Goal: Information Seeking & Learning: Find specific fact

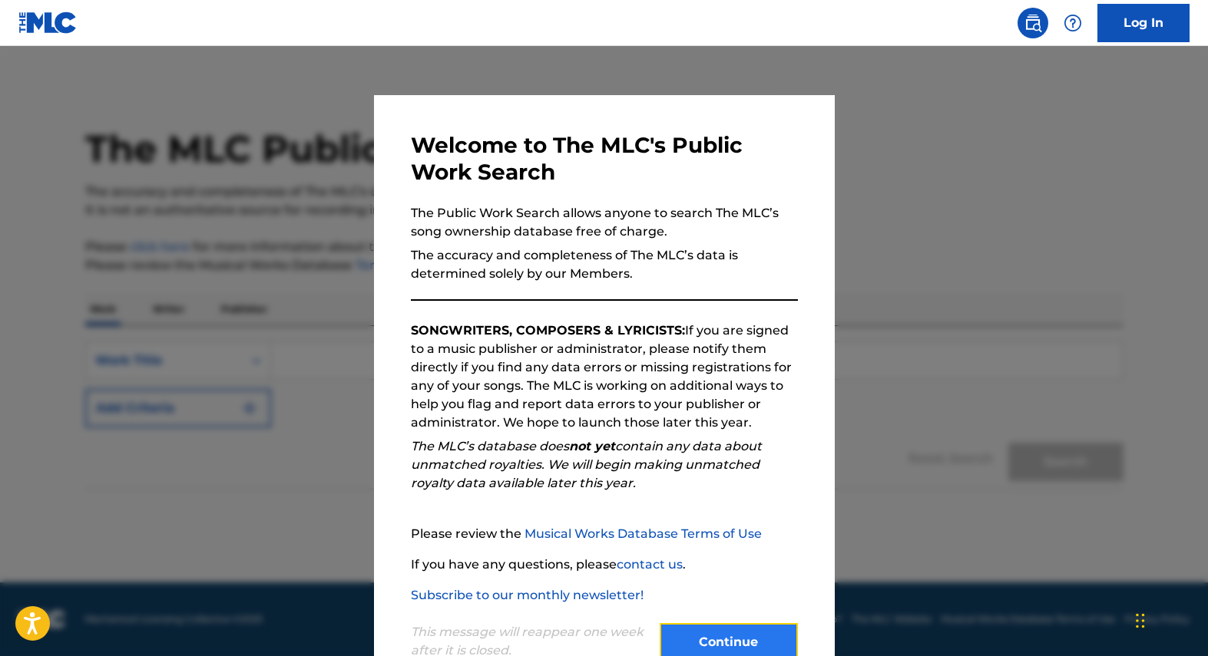
click at [680, 644] on button "Continue" at bounding box center [729, 642] width 138 height 38
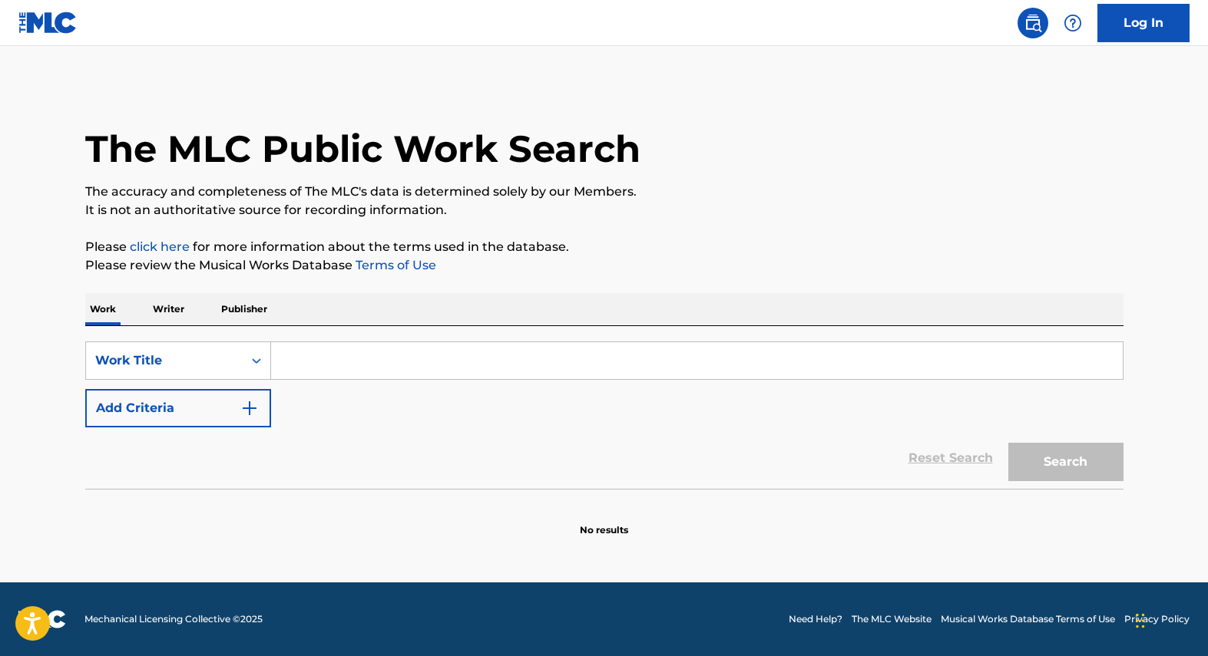
click at [180, 310] on p "Writer" at bounding box center [168, 309] width 41 height 32
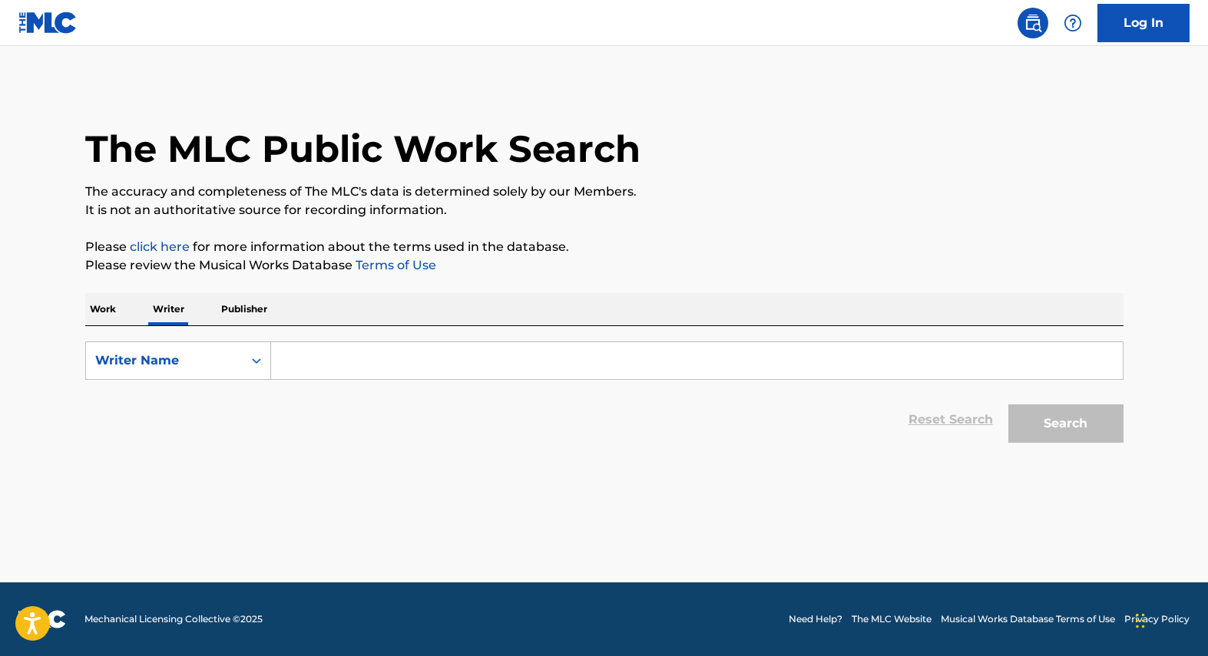
click at [483, 365] on input "Search Form" at bounding box center [696, 360] width 851 height 37
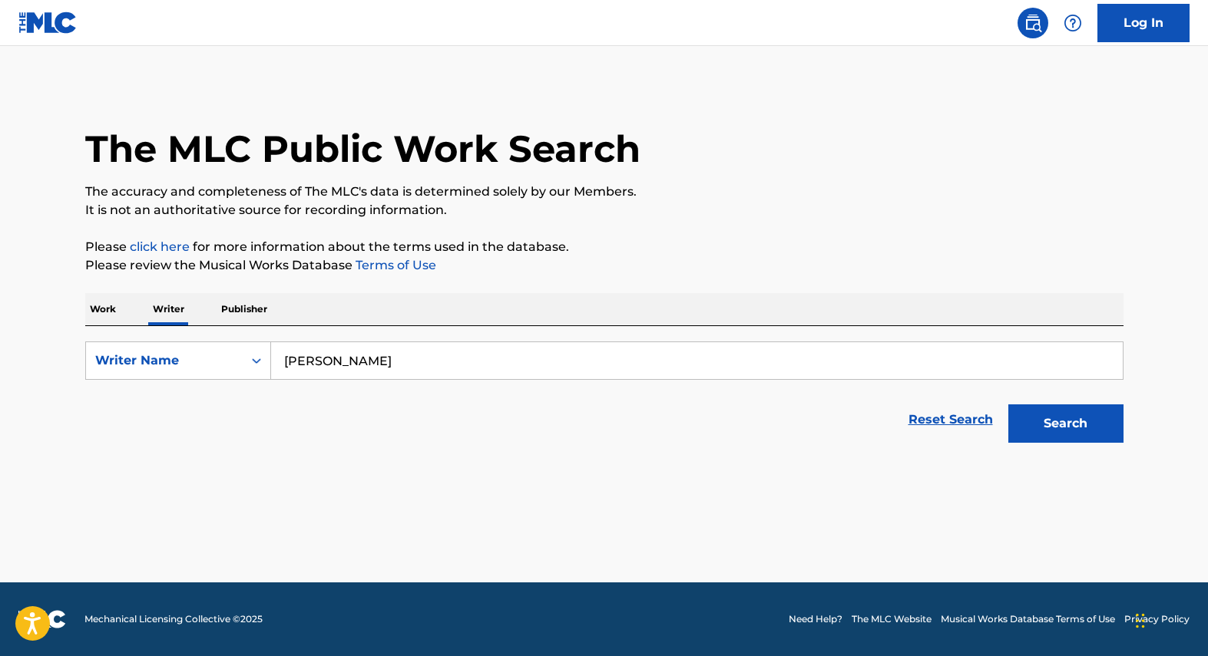
type input "[PERSON_NAME]"
click at [1008, 405] on button "Search" at bounding box center [1065, 424] width 115 height 38
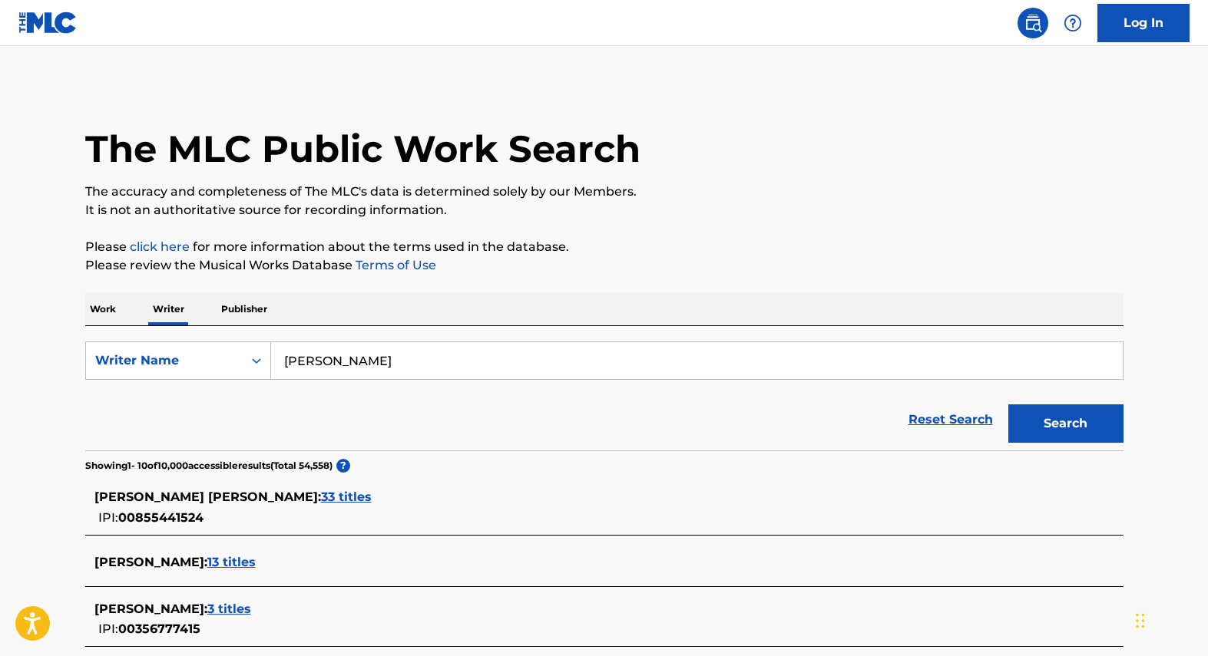
scroll to position [315, 0]
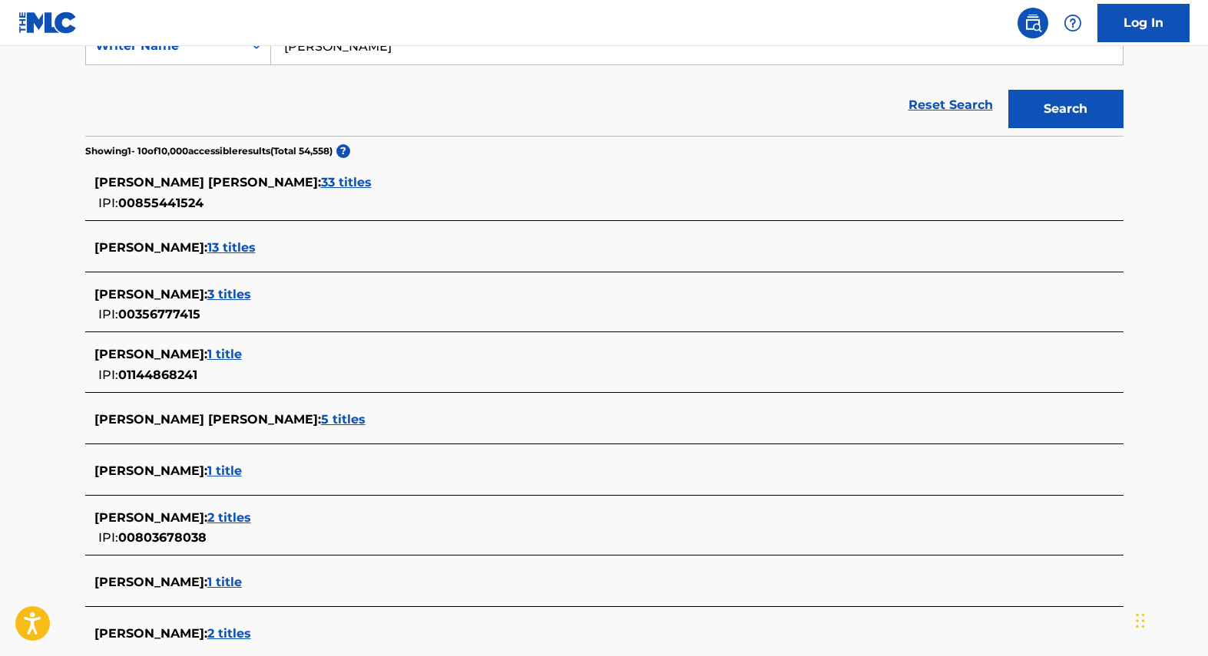
click at [321, 187] on span "33 titles" at bounding box center [346, 182] width 51 height 15
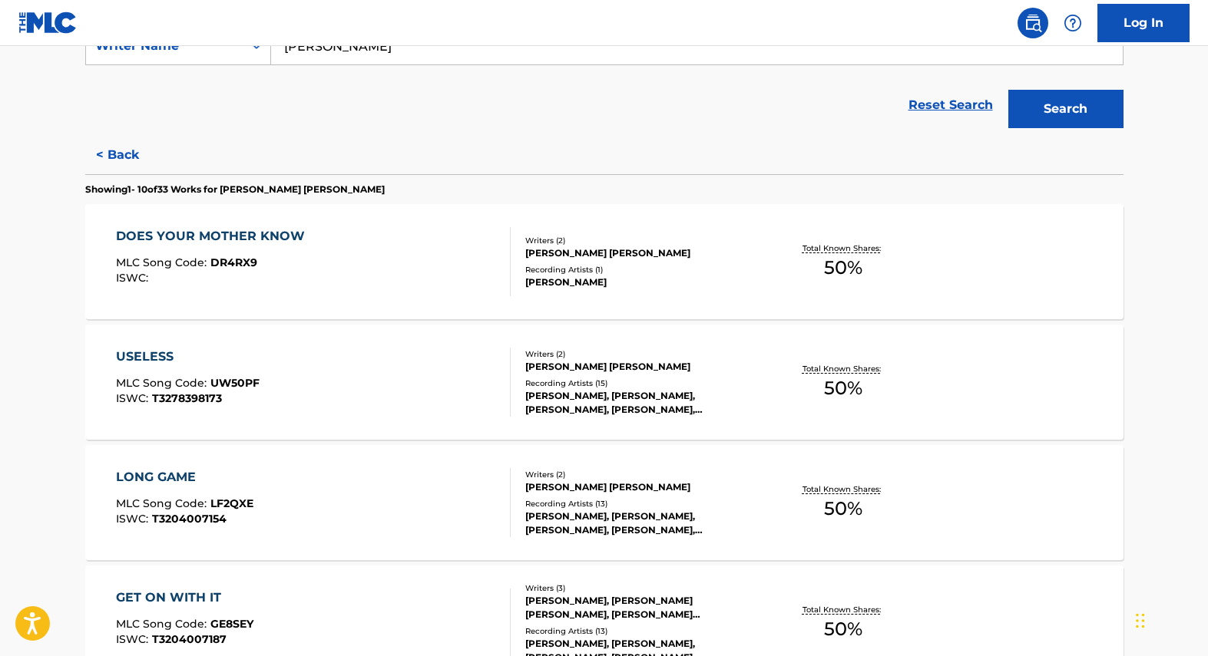
click at [356, 269] on div "DOES YOUR MOTHER KNOW MLC Song Code : DR4RX9 ISWC :" at bounding box center [313, 261] width 395 height 69
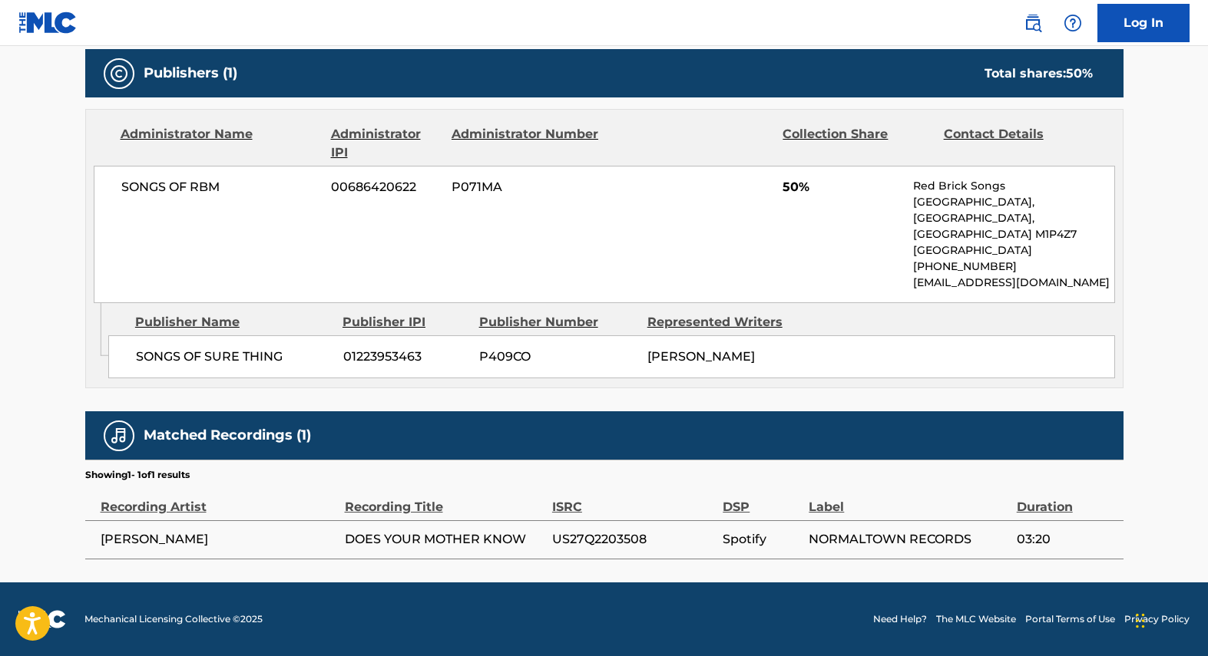
scroll to position [157, 0]
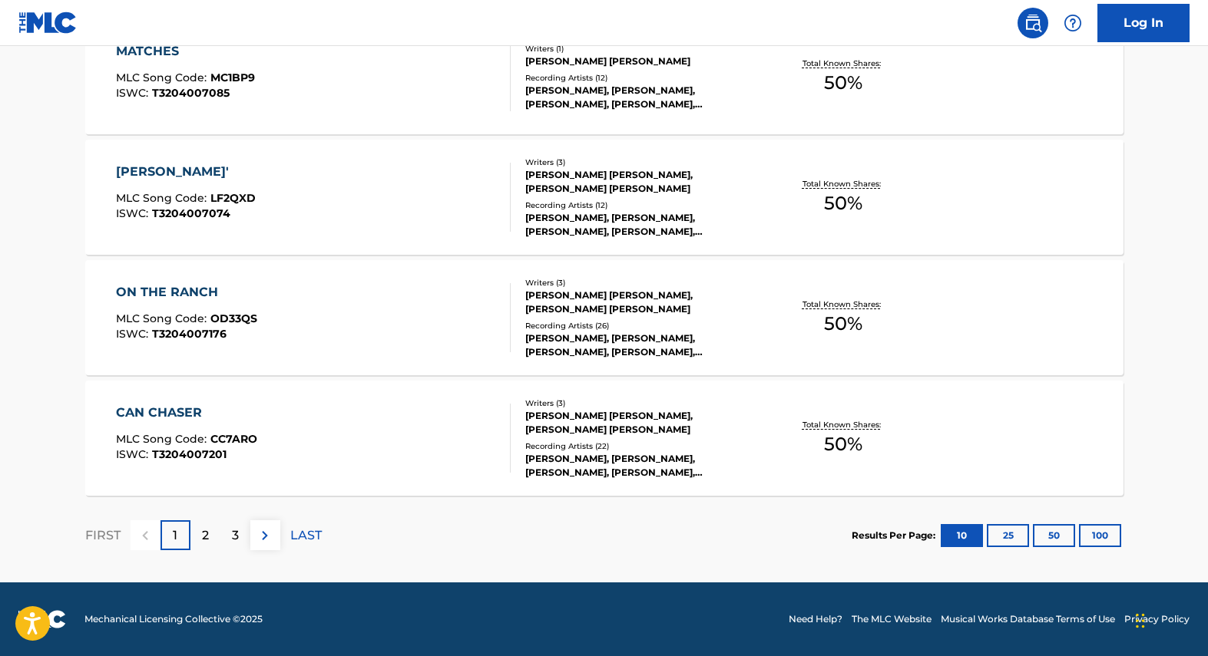
click at [496, 302] on div "ON THE RANCH MLC Song Code : OD33QS ISWC : T3204007176" at bounding box center [313, 317] width 395 height 69
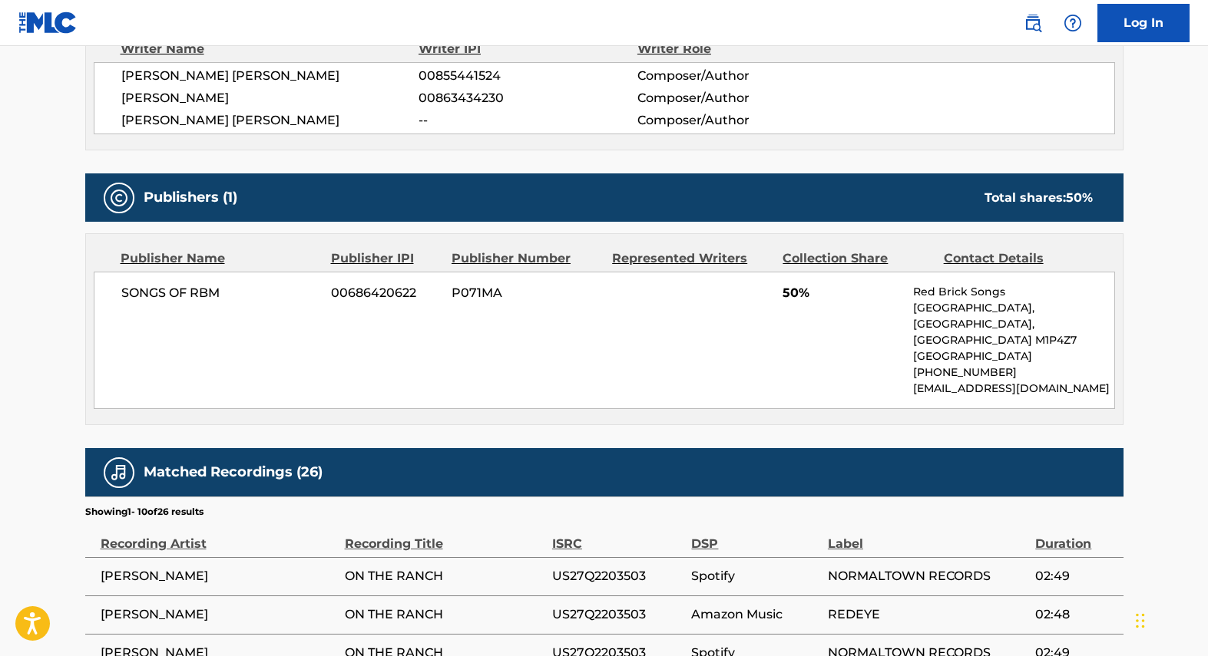
scroll to position [526, 0]
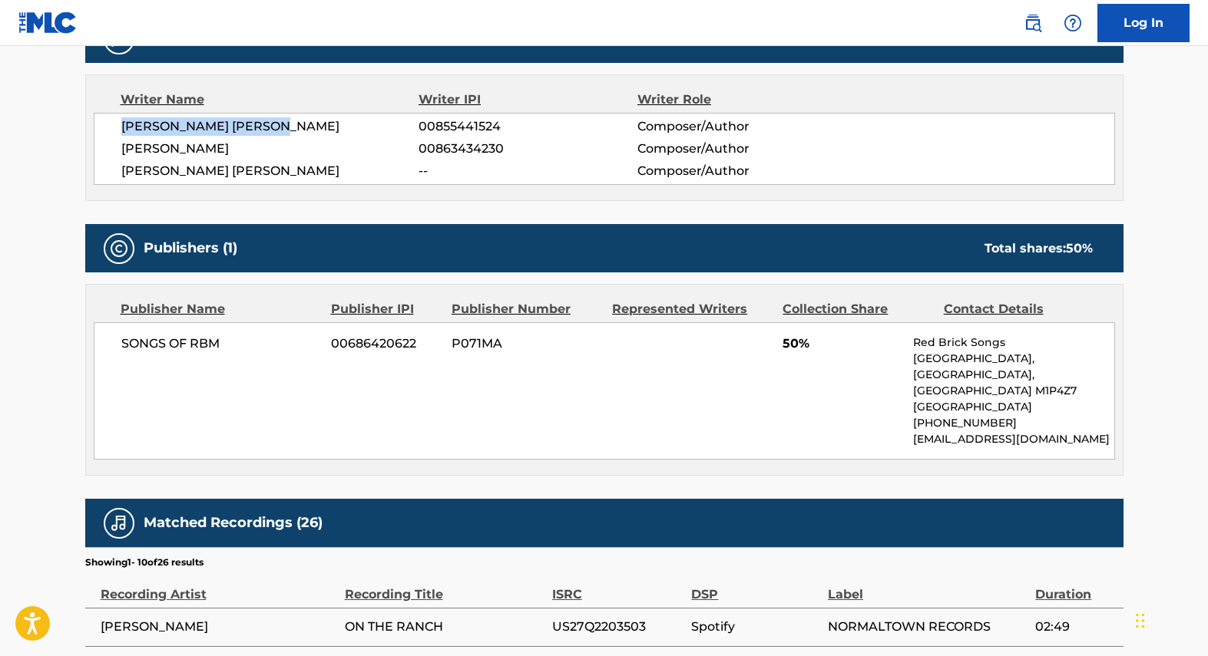
drag, startPoint x: 277, startPoint y: 126, endPoint x: 119, endPoint y: 130, distance: 158.2
click at [119, 130] on div "[PERSON_NAME] [PERSON_NAME] 00855441524 Composer/Author [PERSON_NAME] 008634342…" at bounding box center [604, 149] width 1021 height 72
copy span "[PERSON_NAME] [PERSON_NAME]"
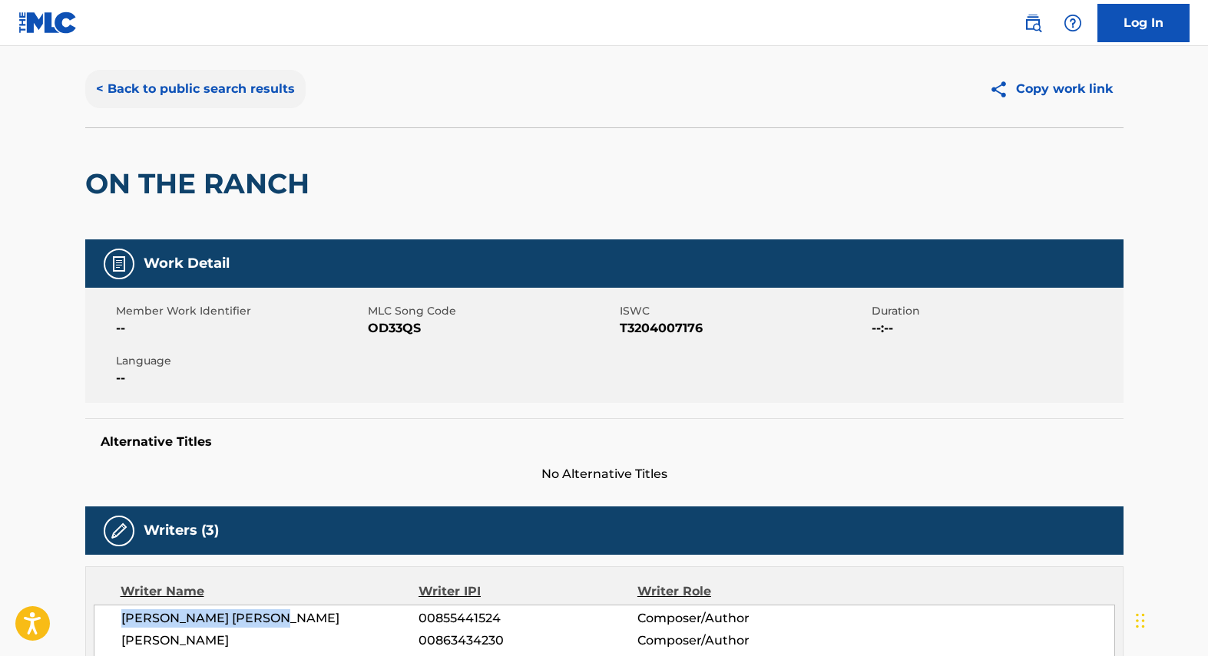
scroll to position [39, 0]
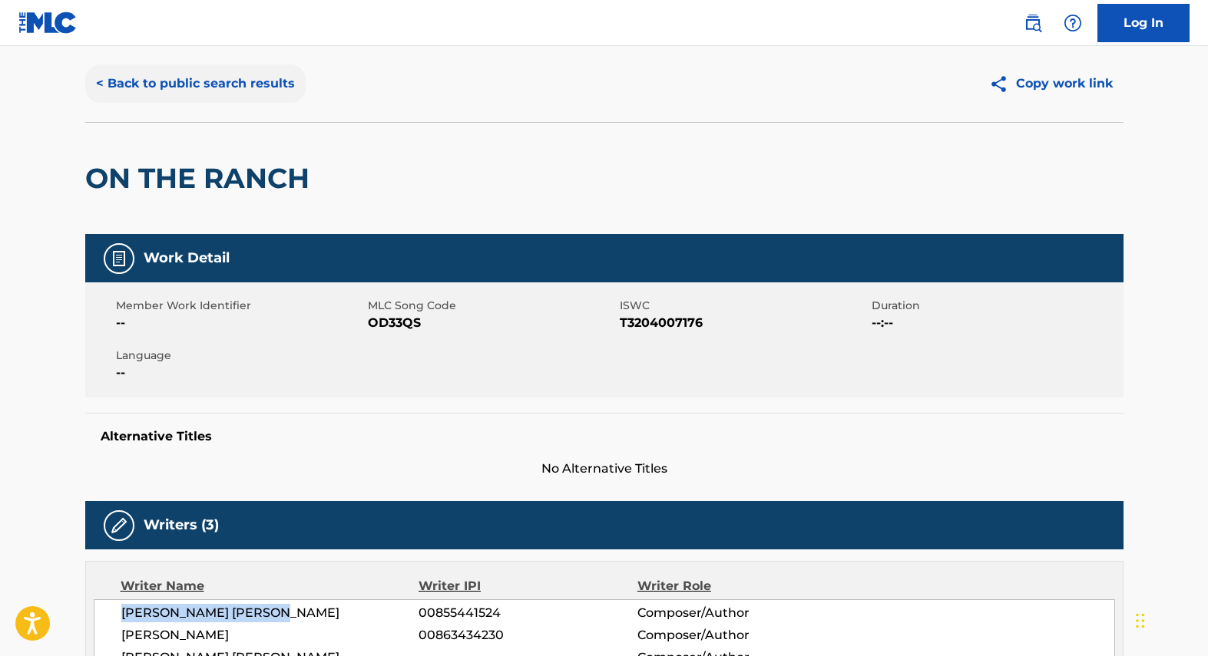
click at [147, 90] on button "< Back to public search results" at bounding box center [195, 83] width 220 height 38
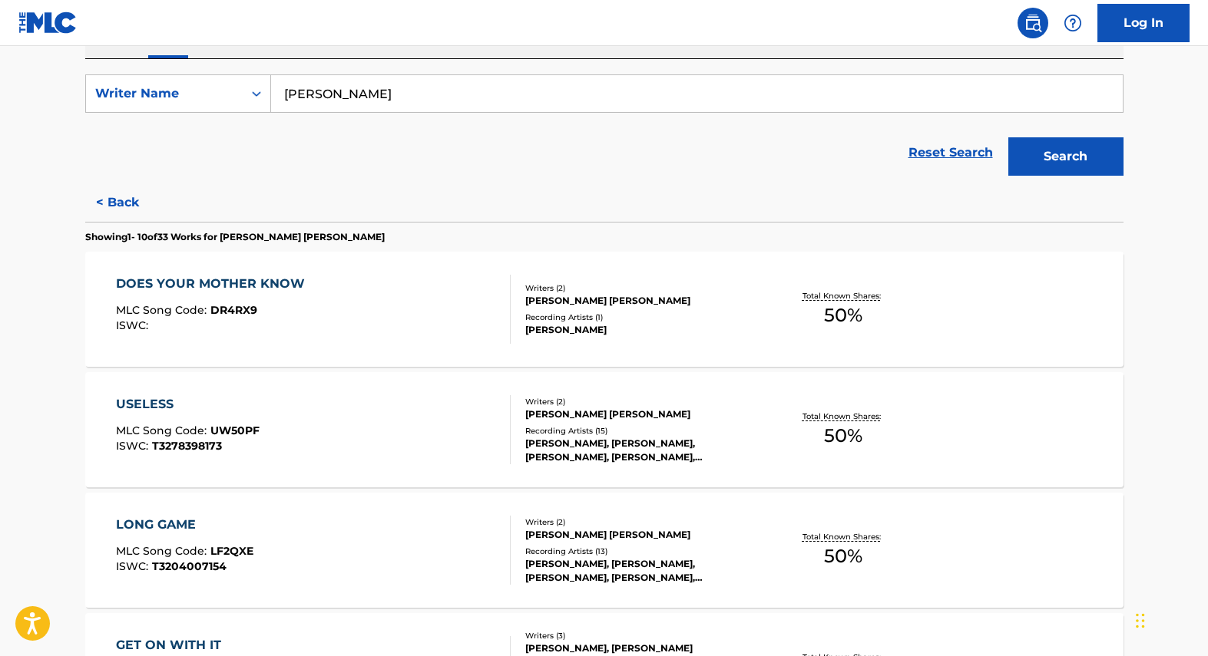
scroll to position [269, 0]
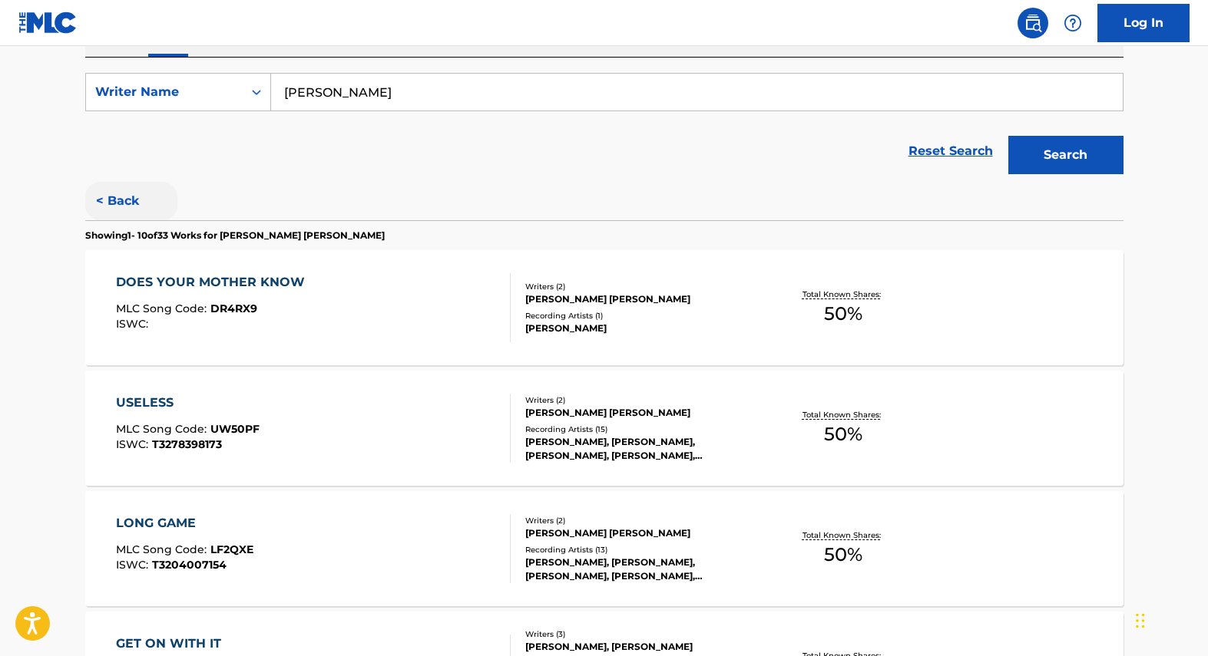
click at [121, 202] on button "< Back" at bounding box center [131, 201] width 92 height 38
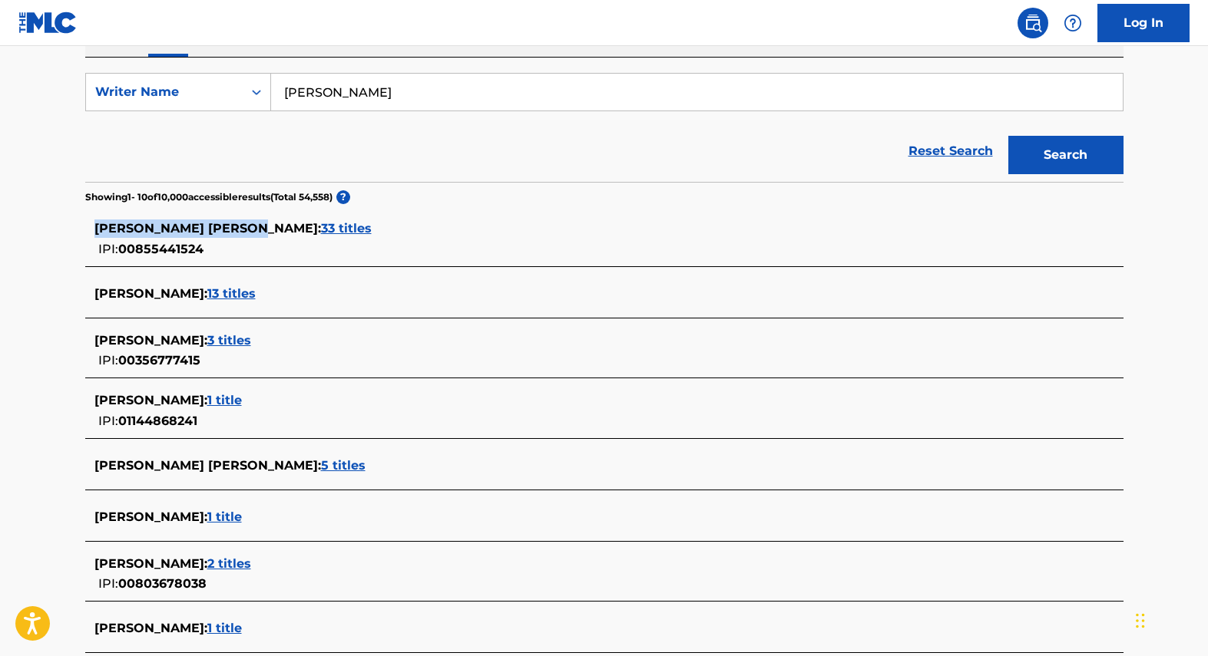
drag, startPoint x: 198, startPoint y: 231, endPoint x: 97, endPoint y: 232, distance: 101.4
click at [97, 232] on span "[PERSON_NAME] [PERSON_NAME] :" at bounding box center [207, 228] width 227 height 15
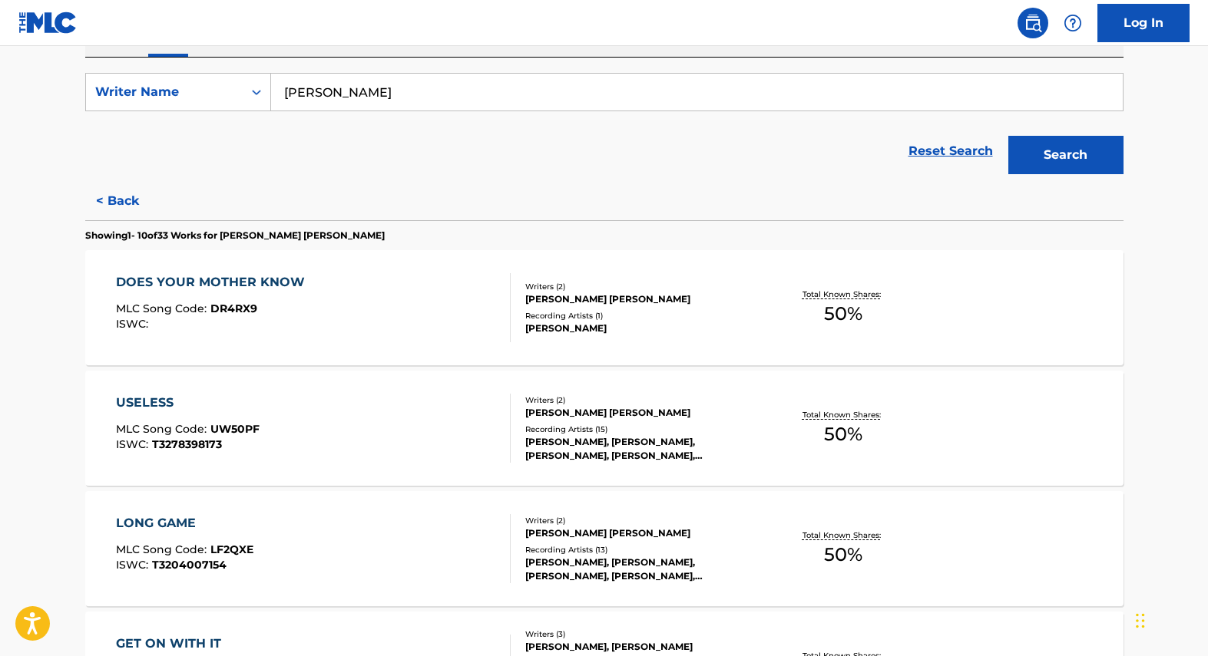
copy span "[PERSON_NAME] [PERSON_NAME]"
